Goal: Task Accomplishment & Management: Complete application form

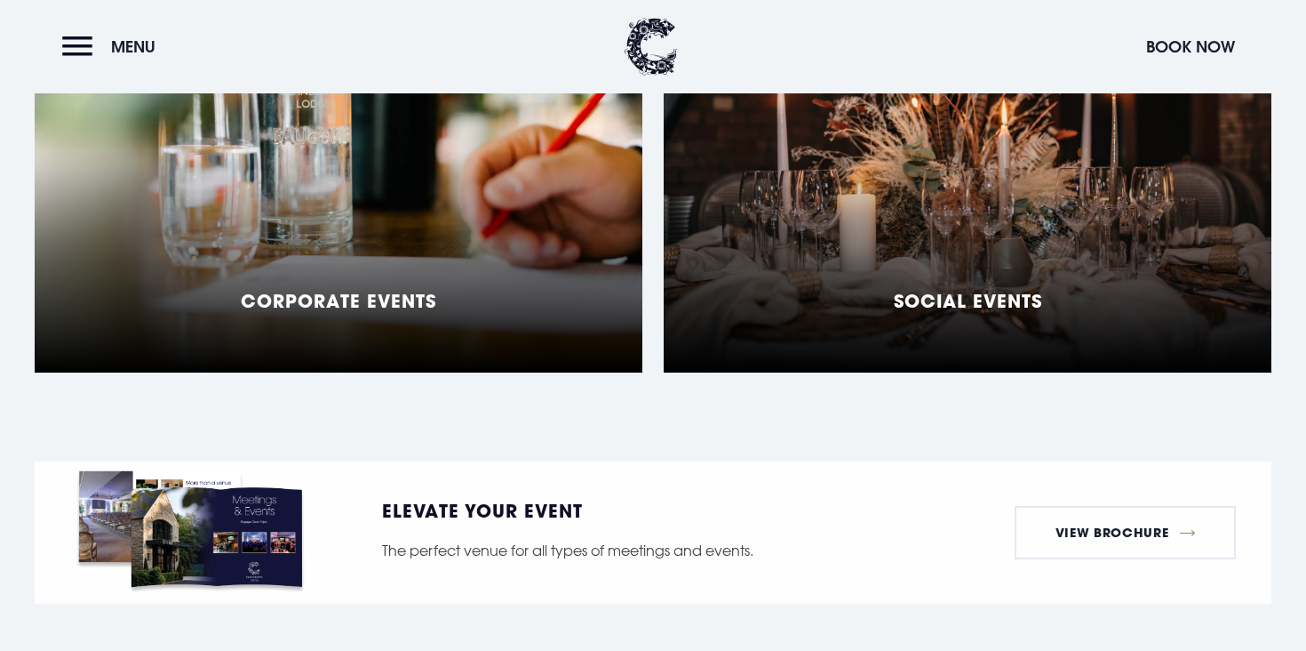
scroll to position [1560, 0]
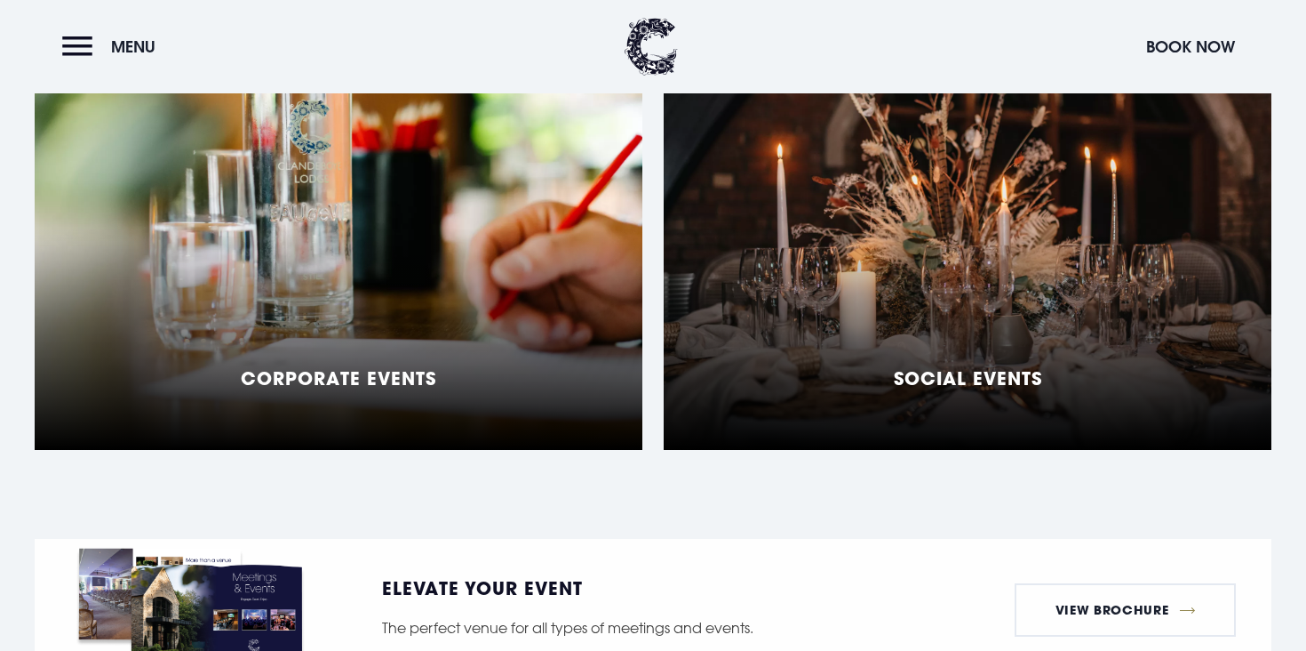
click at [374, 249] on div "Corporate Events" at bounding box center [339, 227] width 608 height 444
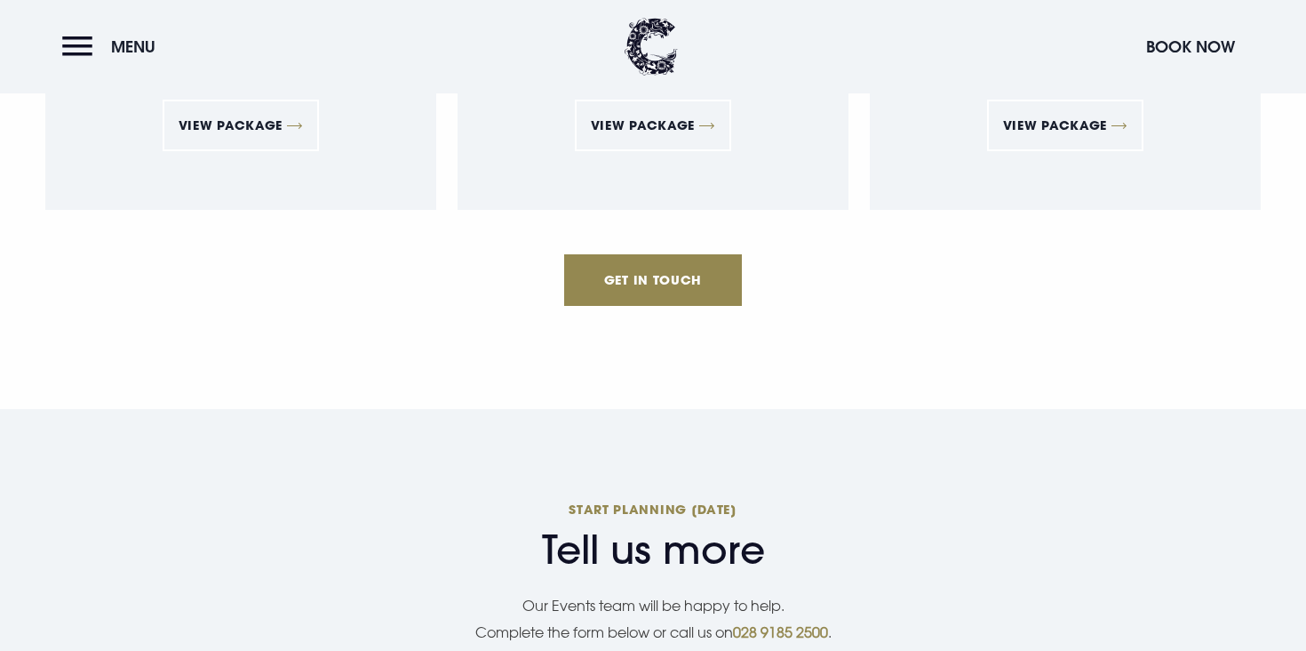
scroll to position [3580, 0]
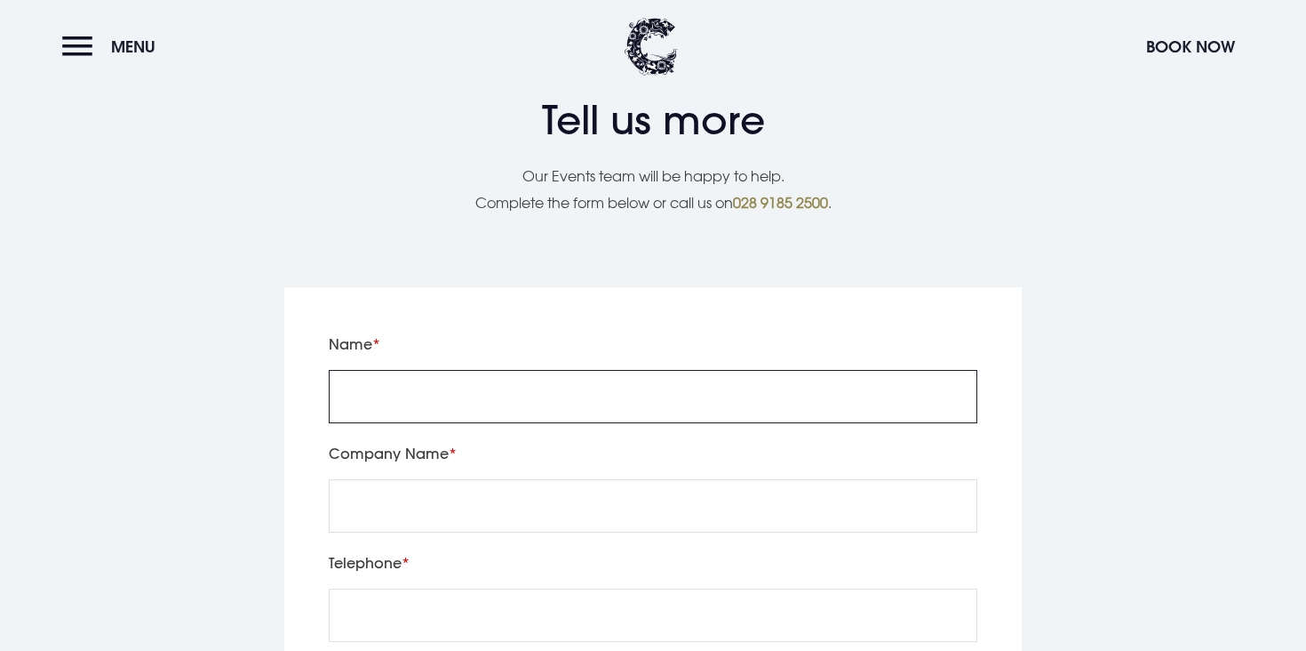
click at [516, 370] on input "Name" at bounding box center [653, 396] width 649 height 53
type input "test"
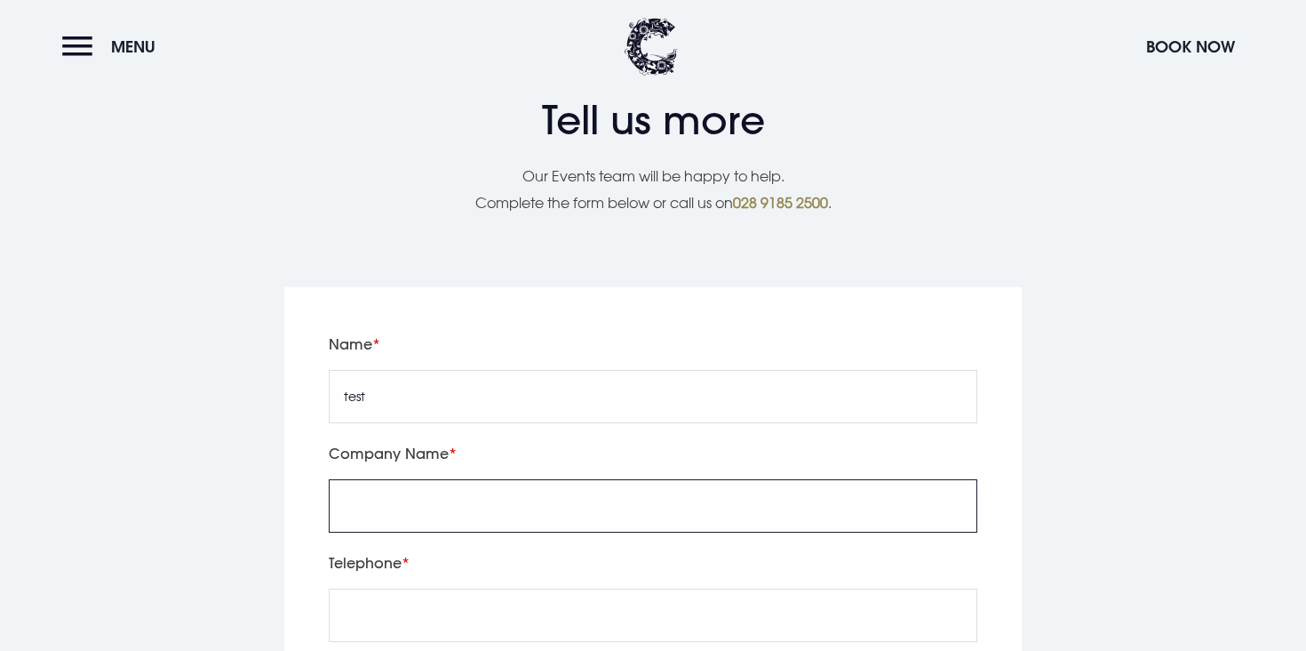
click at [367, 479] on input "Company Name" at bounding box center [653, 505] width 649 height 53
type input "test"
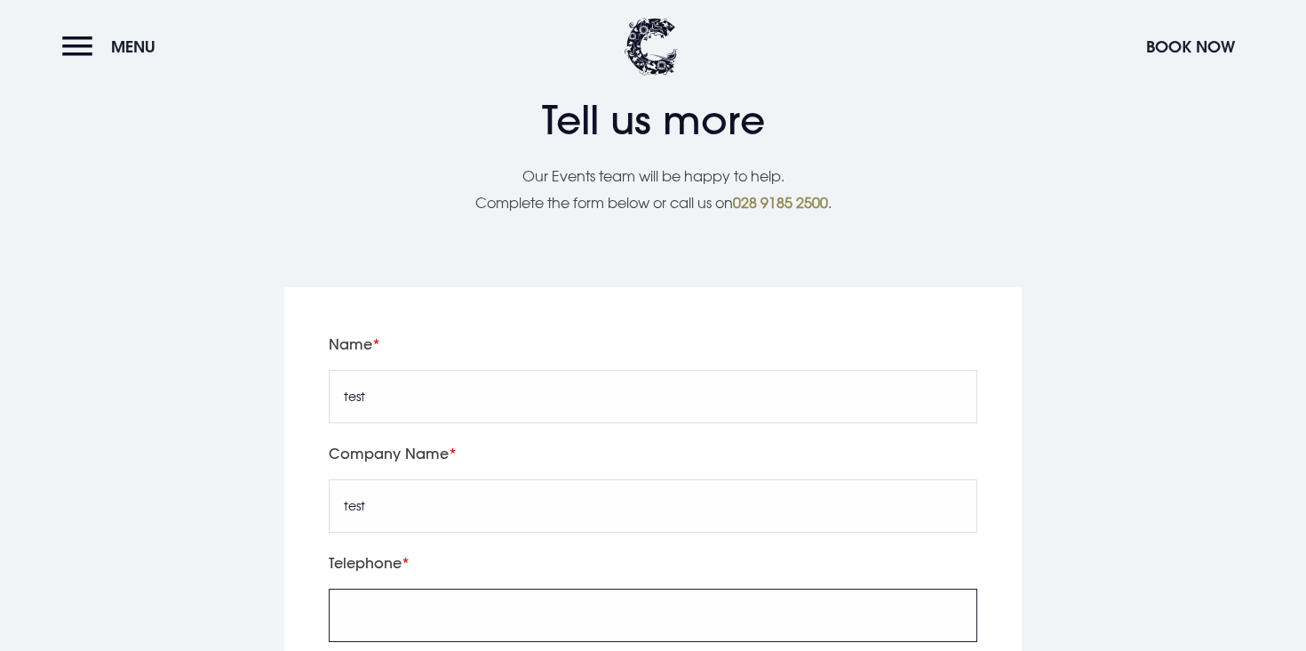
click at [403, 588] on input "tel" at bounding box center [653, 614] width 649 height 53
type input "07936646681"
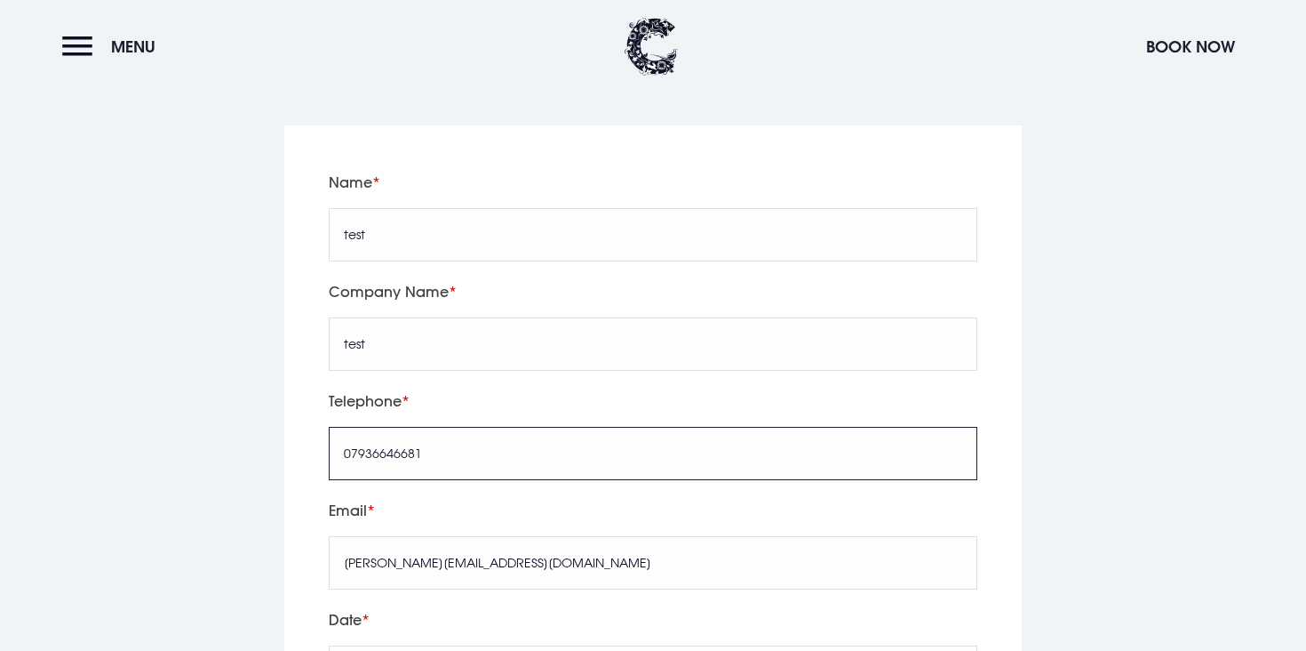
scroll to position [4000, 0]
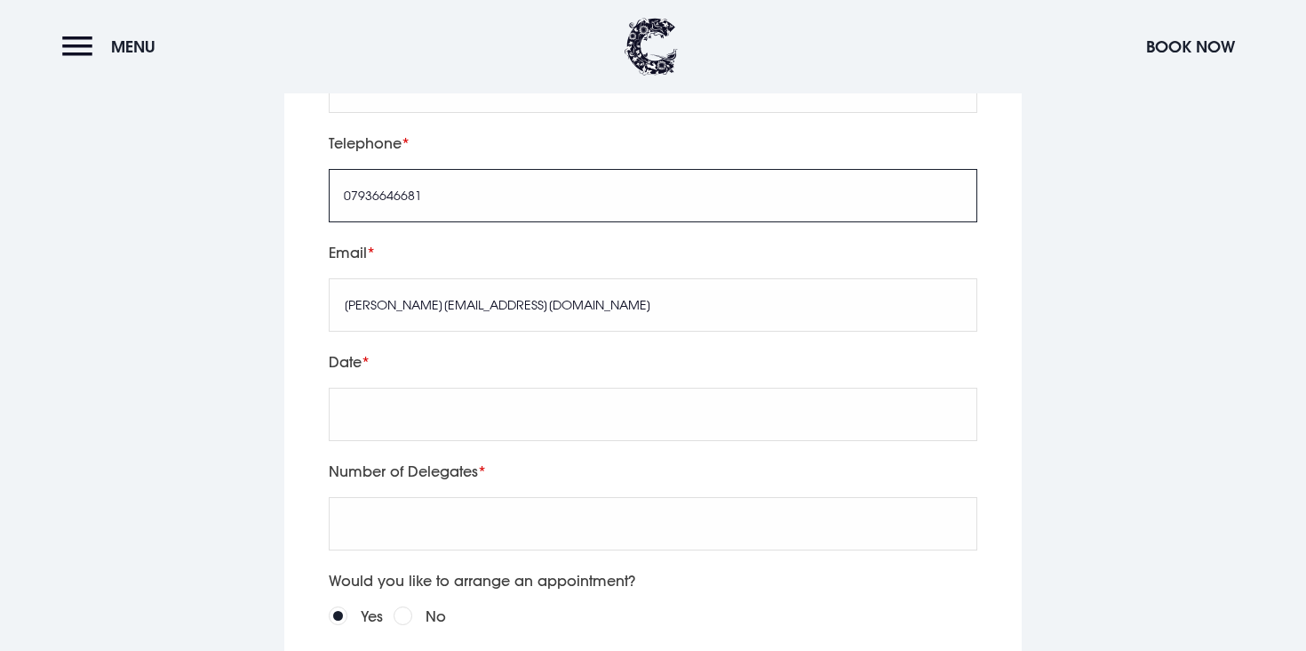
click at [472, 169] on input "07936646681" at bounding box center [653, 195] width 649 height 53
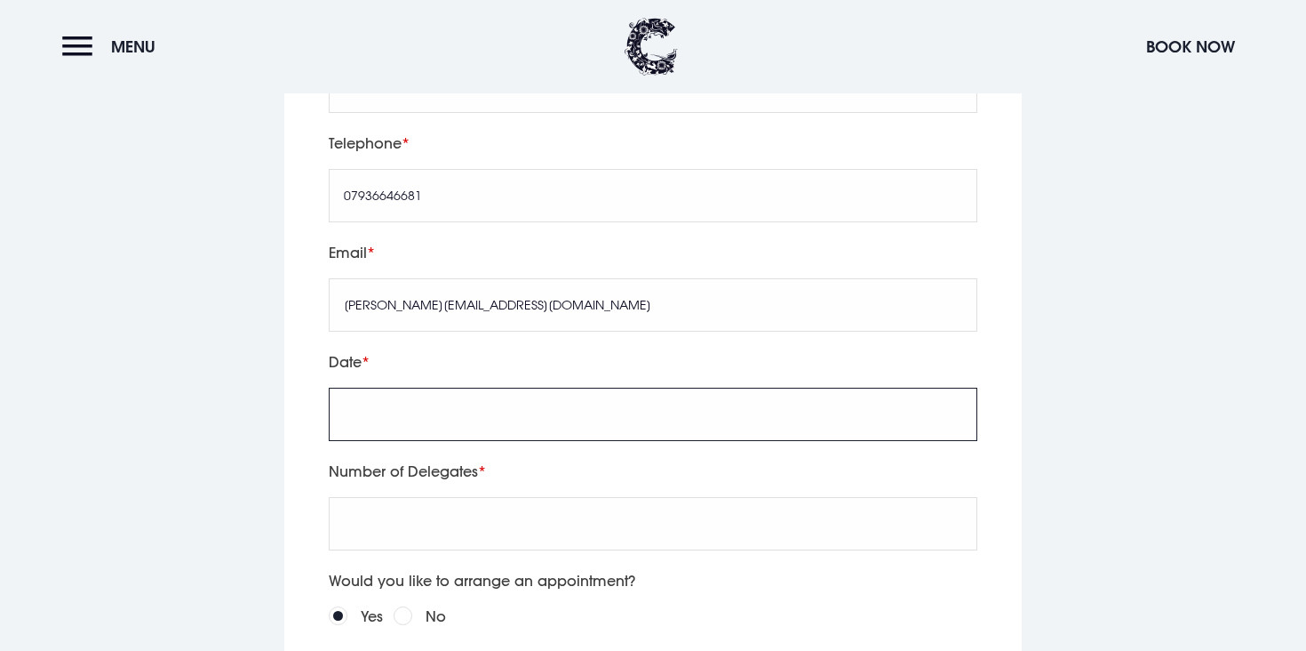
click at [363, 387] on input "text" at bounding box center [653, 413] width 649 height 53
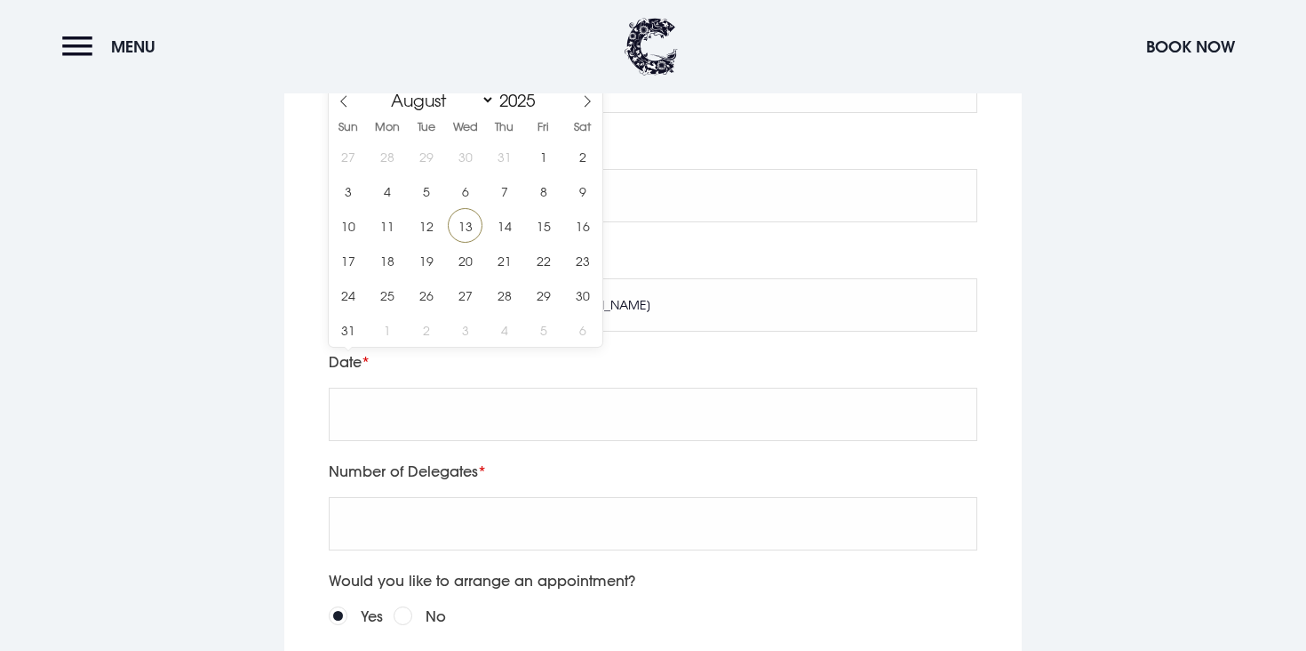
click at [760, 240] on label "Email" at bounding box center [653, 252] width 649 height 25
click at [760, 278] on input "jason@eyekiller.com" at bounding box center [653, 304] width 649 height 53
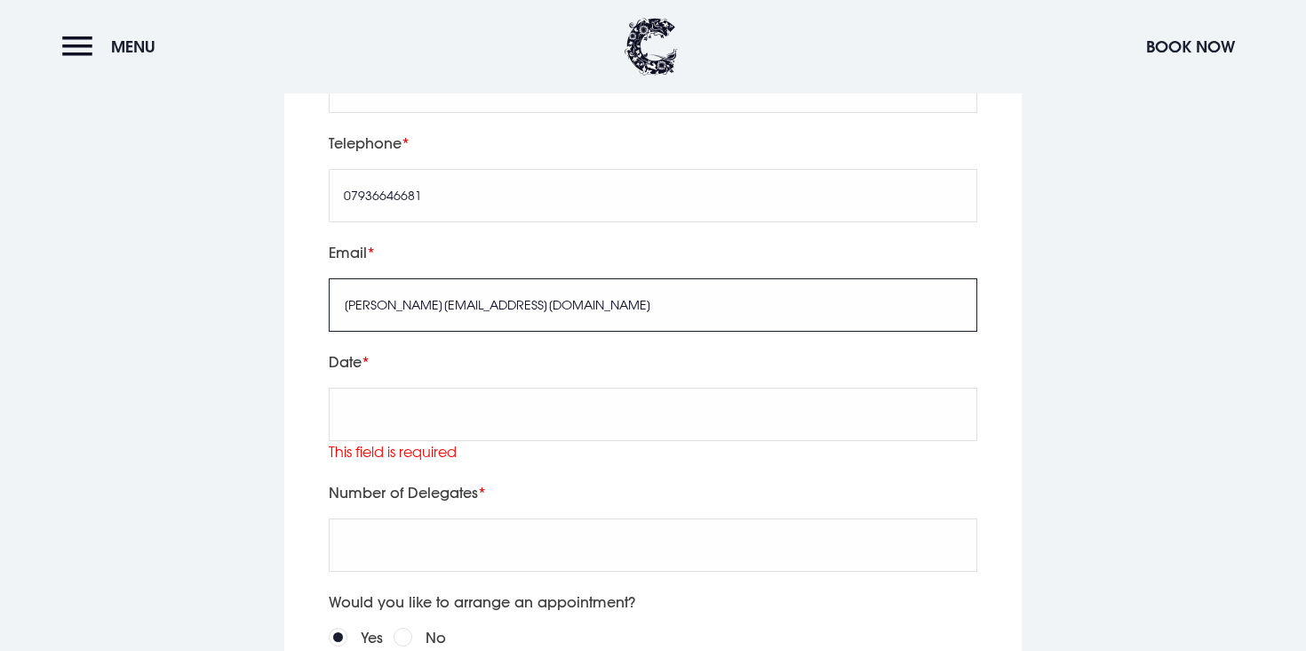
drag, startPoint x: 376, startPoint y: 262, endPoint x: 245, endPoint y: 262, distance: 130.6
click at [251, 262] on div "Leave this field blank Name test Company Name test Telephone 07936646681 Email …" at bounding box center [653, 457] width 1237 height 1179
type input "test@eyekiller.com"
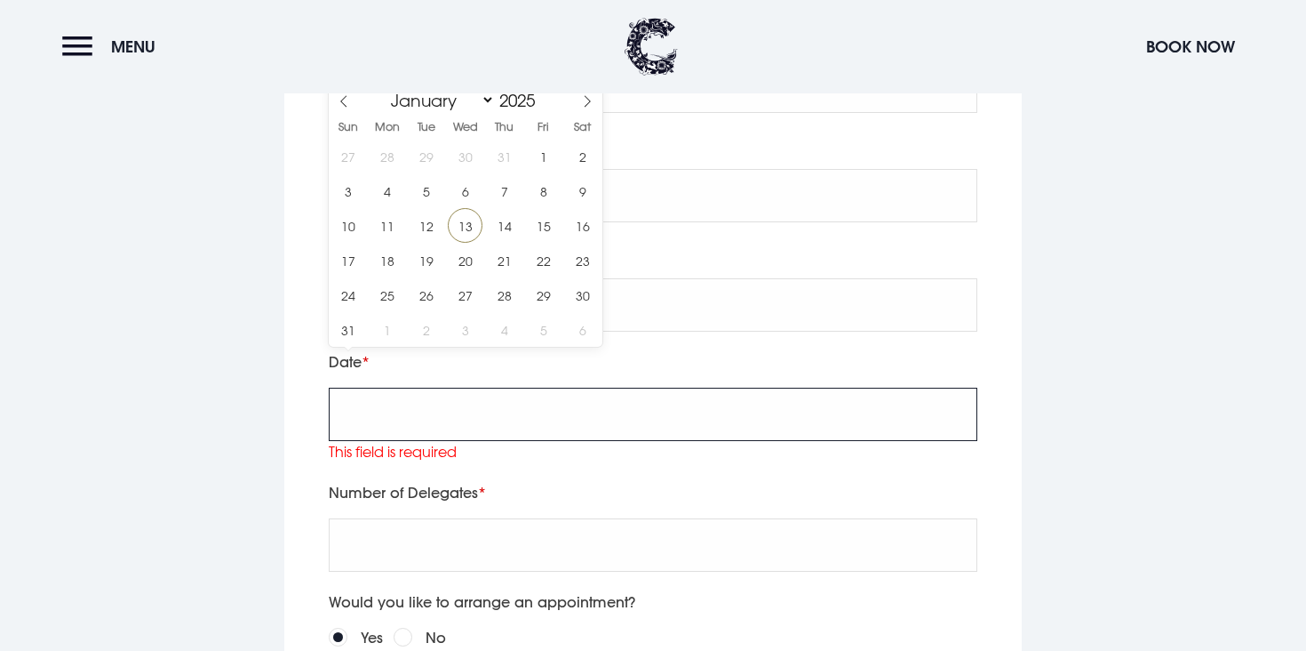
click at [444, 387] on input "text" at bounding box center [653, 413] width 649 height 53
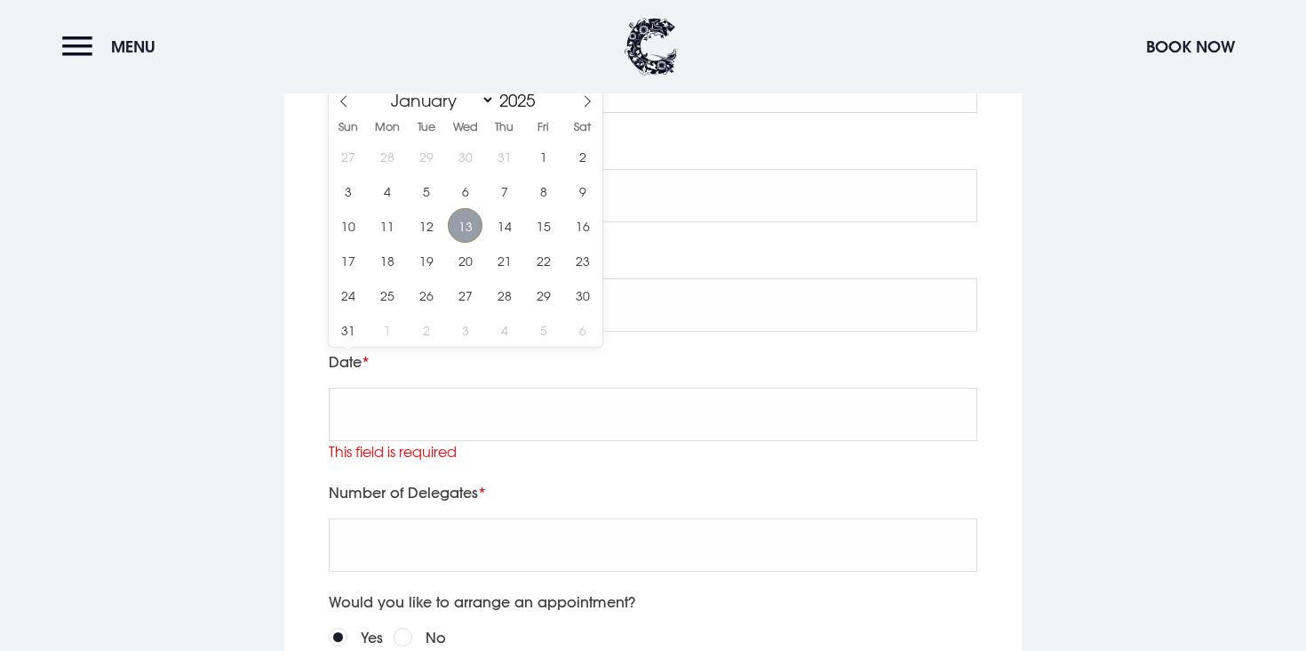
click at [456, 231] on span "13" at bounding box center [465, 225] width 35 height 35
type input "2025/08/13"
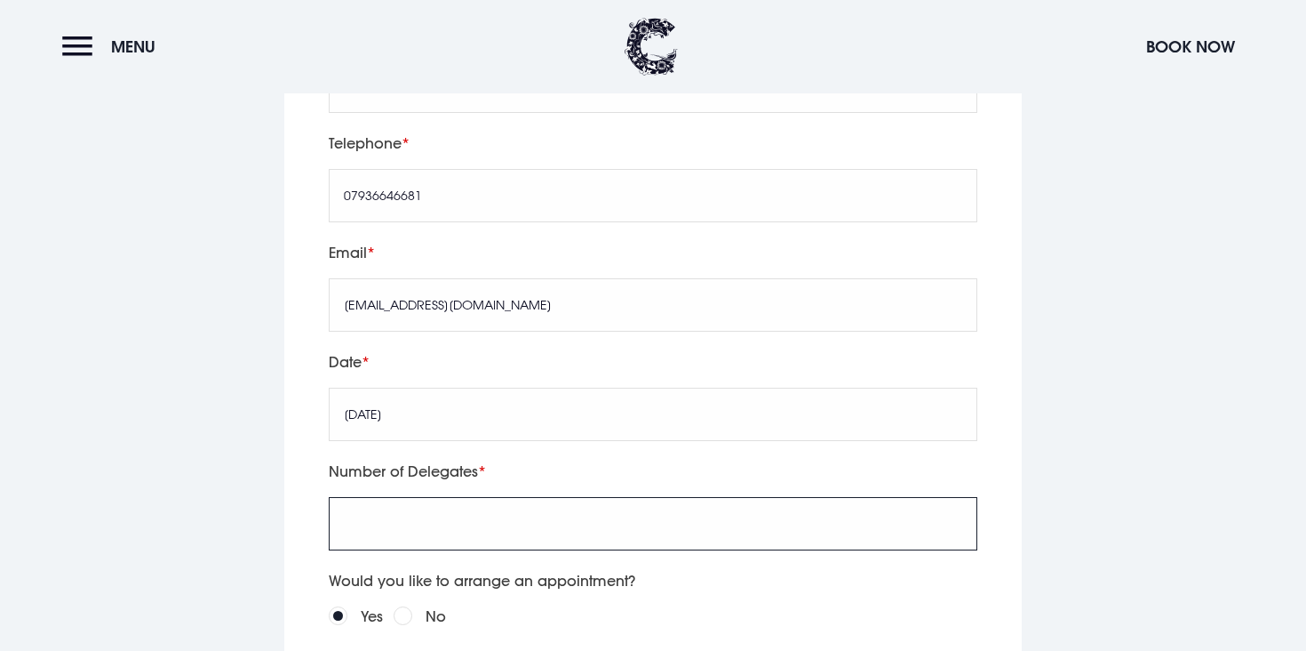
click at [445, 497] on input "Number of Delegates" at bounding box center [653, 523] width 649 height 53
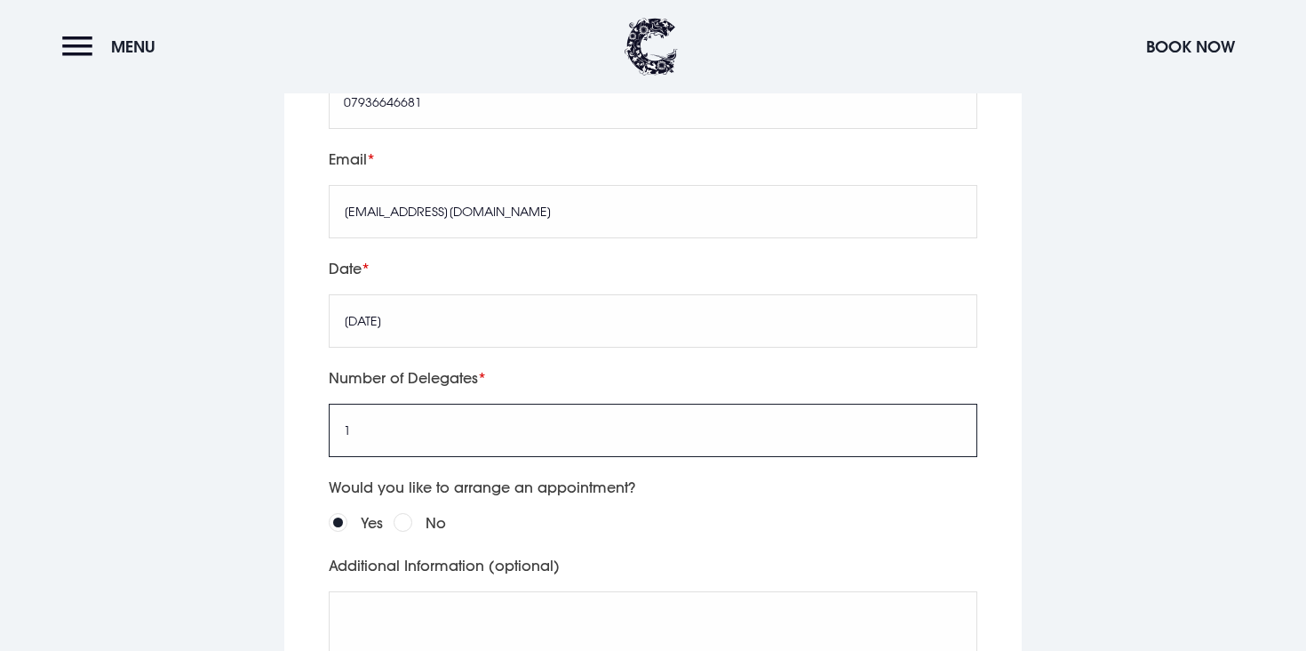
scroll to position [4245, 0]
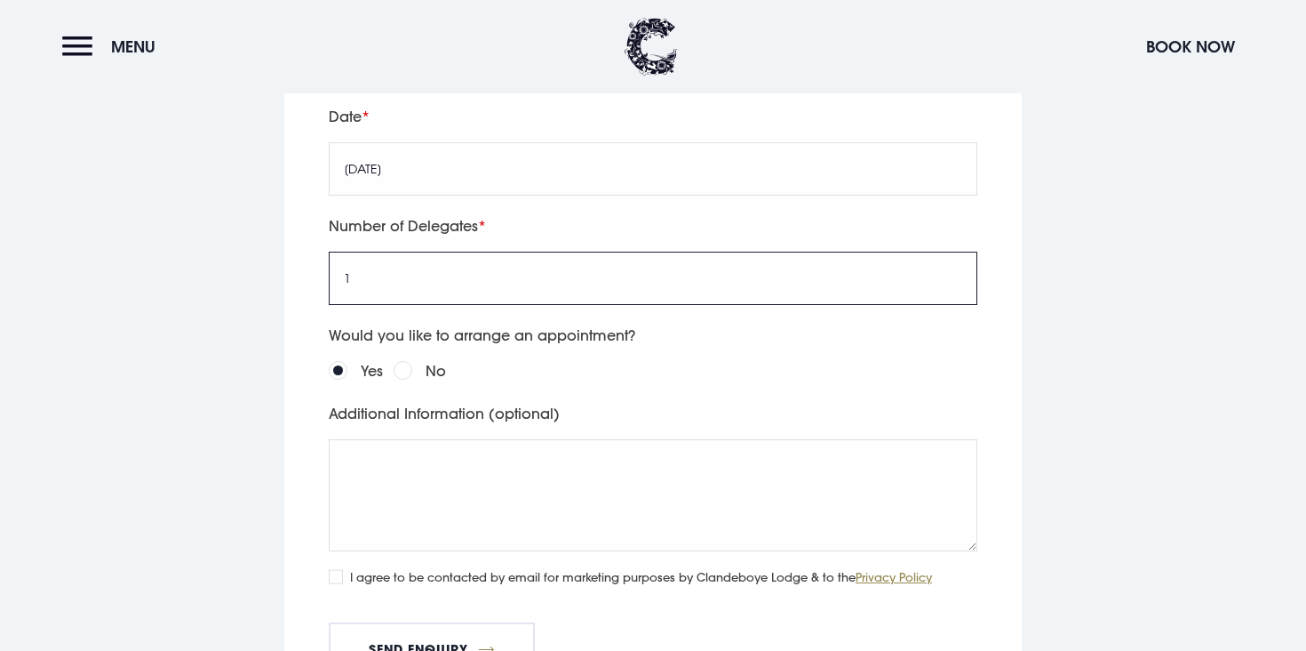
type input "1"
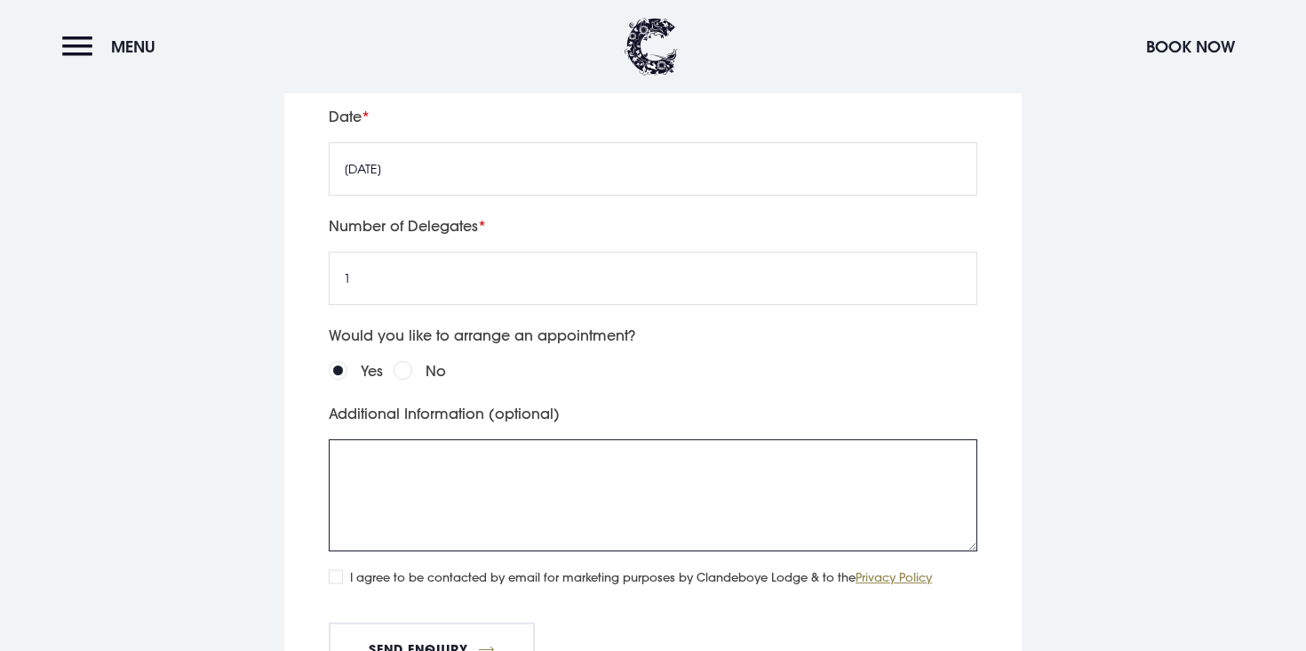
click at [411, 449] on textarea "Additional Information (optional)" at bounding box center [653, 495] width 649 height 112
type textarea "test enquiry no need to reply!"
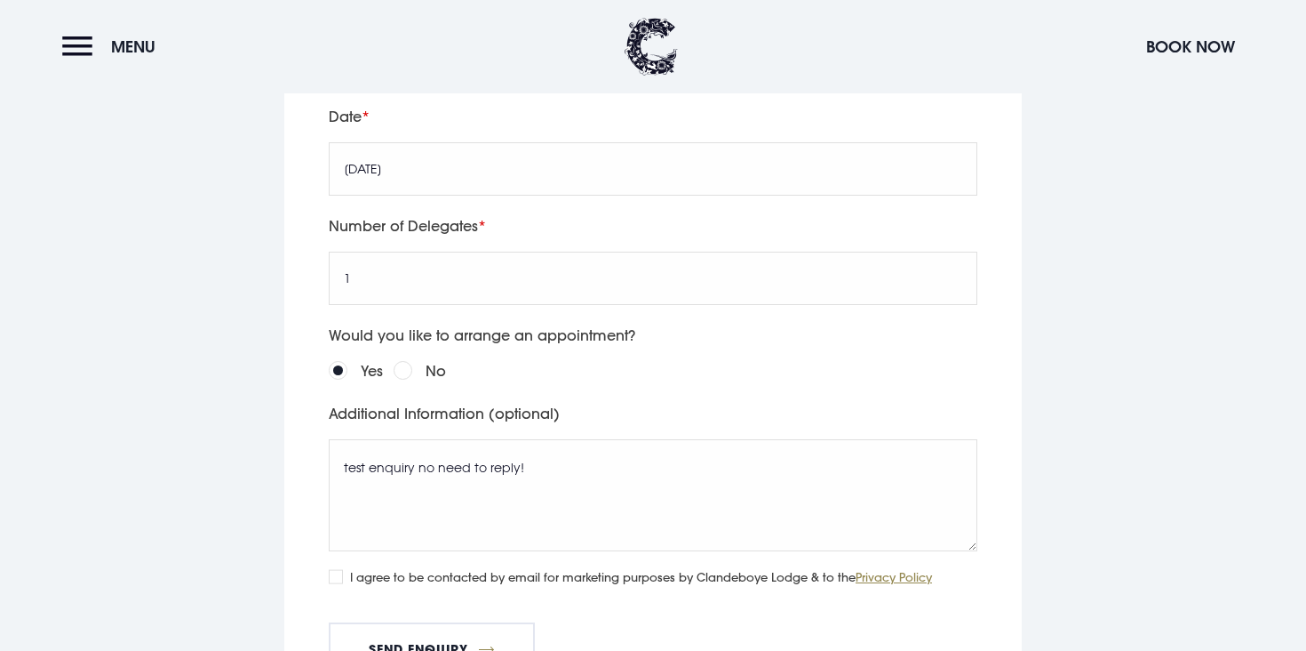
click at [336, 569] on input "I agree to be contacted by email for marketing purposes by Clandeboye Lodge & t…" at bounding box center [336, 576] width 14 height 14
checkbox input "true"
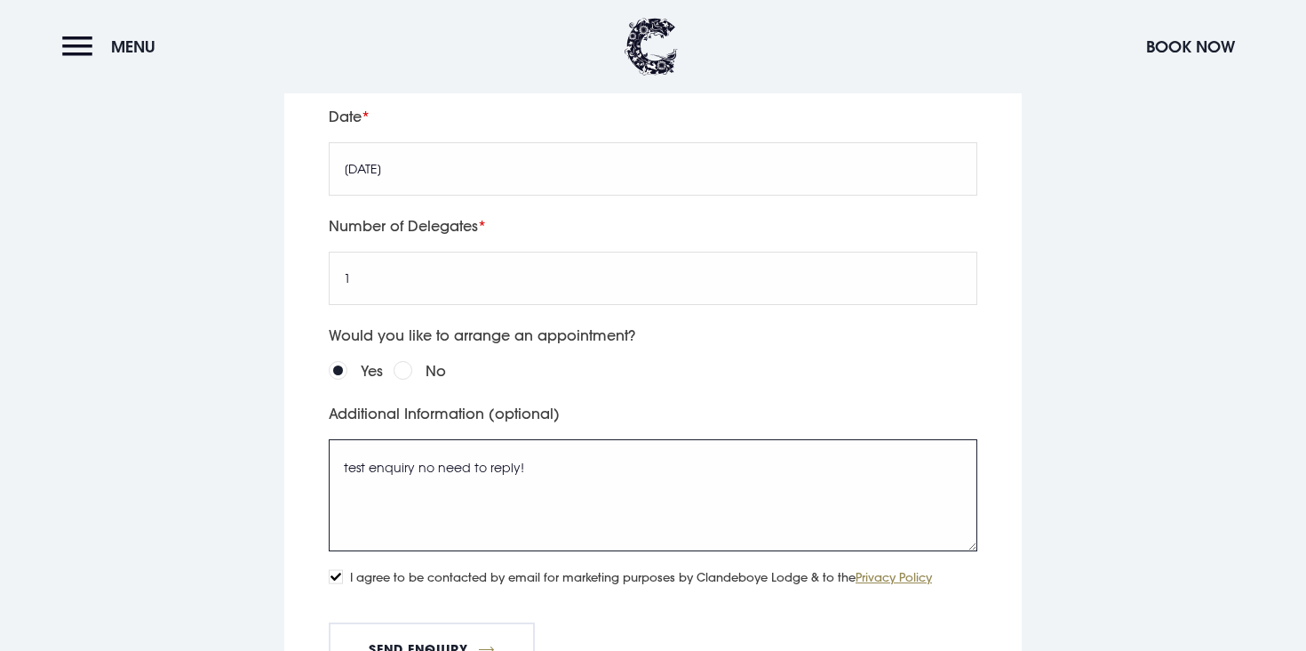
click at [643, 452] on textarea "test enquiry no need to reply!" at bounding box center [653, 495] width 649 height 112
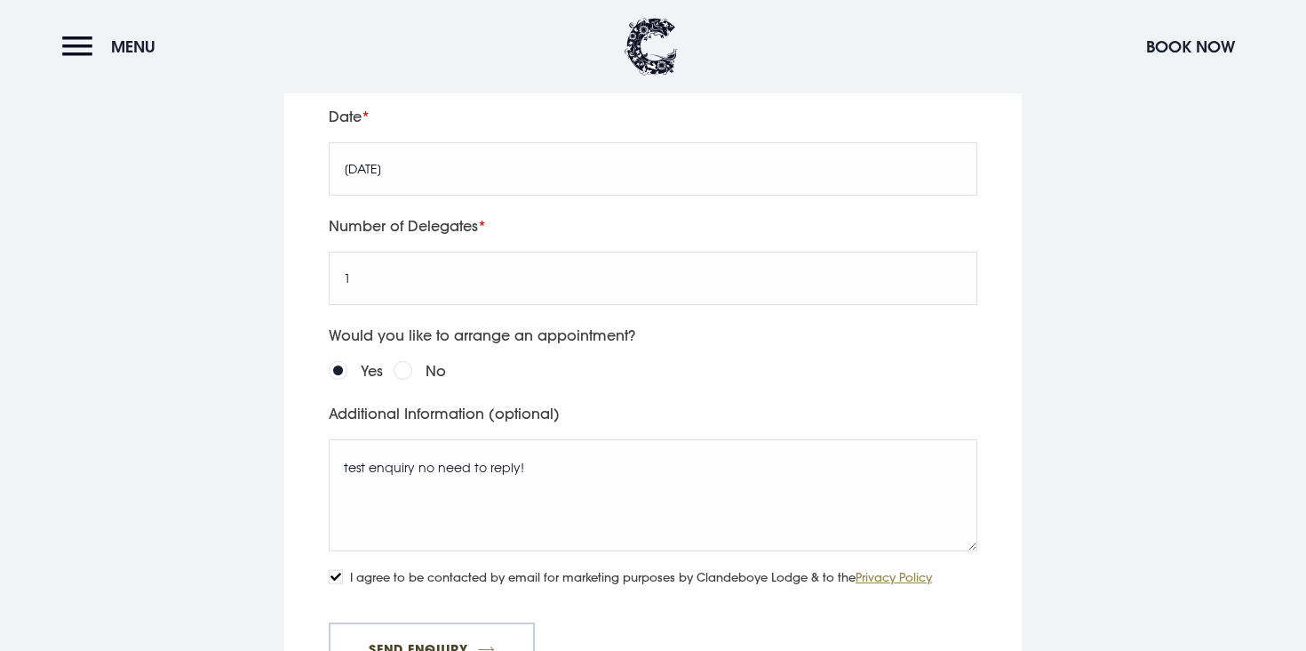
click at [451, 622] on button "Send Enquiry" at bounding box center [432, 648] width 206 height 53
